Goal: Task Accomplishment & Management: Use online tool/utility

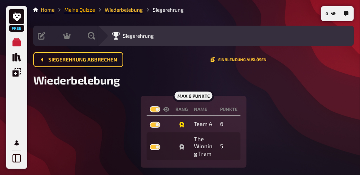
click at [86, 12] on link "Meine Quizze" at bounding box center [79, 10] width 31 height 6
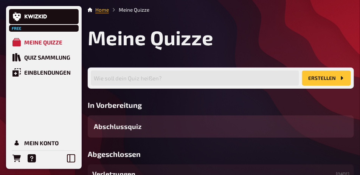
scroll to position [151, 0]
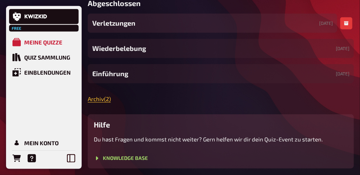
click at [124, 33] on div "Verletzungen [DATE]" at bounding box center [212, 23] width 249 height 19
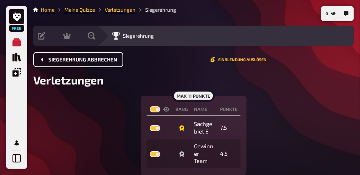
click at [91, 59] on span "Siegerehrung abbrechen" at bounding box center [82, 59] width 69 height 5
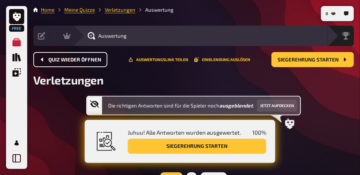
click at [91, 59] on span "Quiz wieder öffnen" at bounding box center [74, 59] width 53 height 5
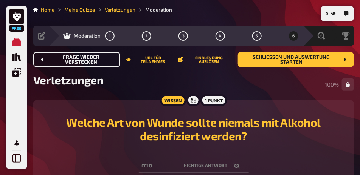
click at [91, 59] on span "Frage wieder verstecken" at bounding box center [81, 60] width 66 height 10
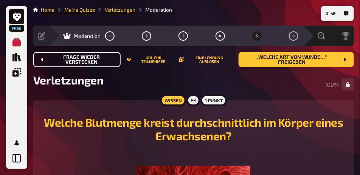
click at [91, 59] on span "Frage wieder verstecken" at bounding box center [81, 60] width 66 height 10
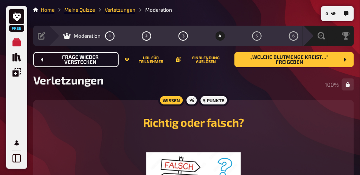
click at [91, 59] on span "Frage wieder verstecken" at bounding box center [80, 60] width 64 height 10
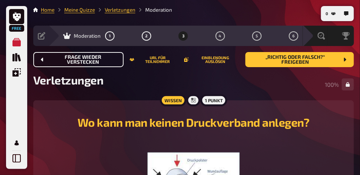
click at [91, 59] on span "Frage wieder verstecken" at bounding box center [82, 60] width 69 height 10
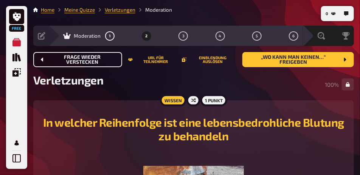
click at [91, 59] on span "Frage wieder verstecken" at bounding box center [82, 60] width 68 height 10
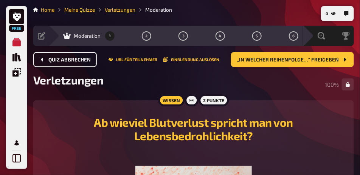
click at [79, 59] on span "Quiz abbrechen" at bounding box center [69, 59] width 42 height 5
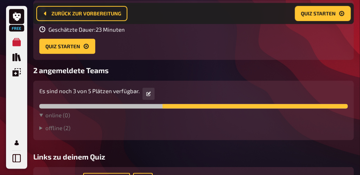
scroll to position [233, 0]
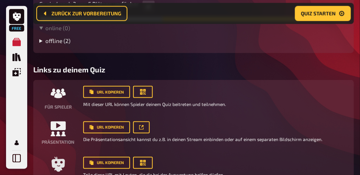
click at [70, 44] on summary "offline ( 2 )" at bounding box center [193, 40] width 308 height 7
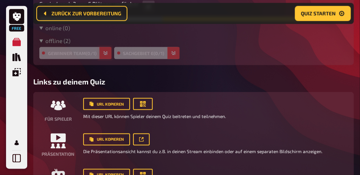
click at [104, 56] on icon "button" at bounding box center [105, 53] width 5 height 5
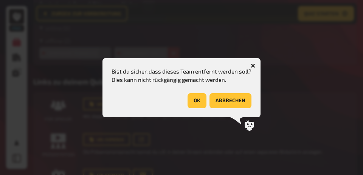
click at [195, 102] on button "OK" at bounding box center [196, 100] width 19 height 15
